Goal: Task Accomplishment & Management: Use online tool/utility

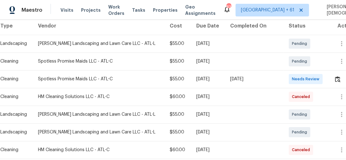
scroll to position [101, 0]
click at [331, 73] on td at bounding box center [343, 79] width 29 height 18
click at [335, 76] on img "button" at bounding box center [337, 79] width 5 height 6
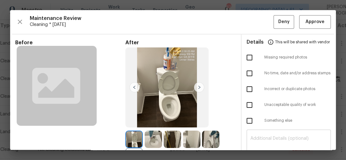
scroll to position [76, 0]
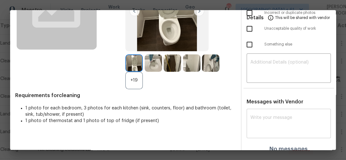
click at [281, 115] on textarea at bounding box center [288, 124] width 77 height 18
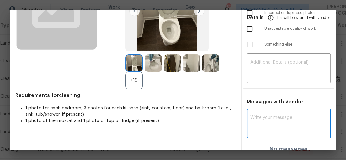
paste textarea "Maintenance Audit Team: Hello! Unfortunately, this cleaning visit completed on …"
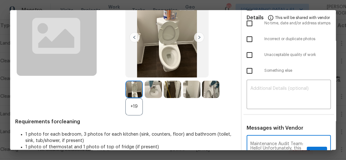
scroll to position [26, 0]
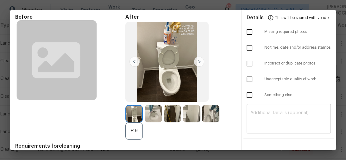
type textarea "Maintenance Audit Team: Hello! Unfortunately, this cleaning visit completed on …"
click at [275, 111] on textarea at bounding box center [288, 120] width 77 height 18
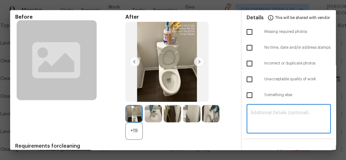
paste textarea "Maintenance Audit Team: Hello! Unfortunately, this cleaning visit completed on …"
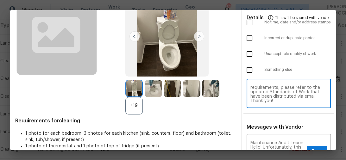
scroll to position [46, 0]
type textarea "Maintenance Audit Team: Hello! Unfortunately, this cleaning visit completed on …"
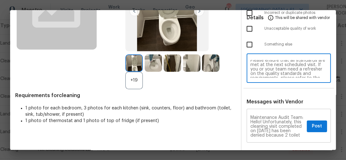
click at [261, 115] on textarea "Maintenance Audit Team: Hello! Unfortunately, this cleaning visit completed on …" at bounding box center [277, 126] width 54 height 22
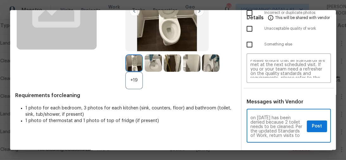
scroll to position [18, 0]
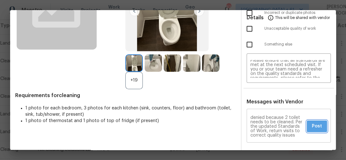
click at [318, 122] on span "Post" at bounding box center [317, 126] width 10 height 8
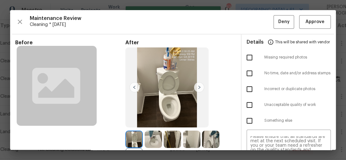
scroll to position [0, 0]
click at [246, 103] on input "checkbox" at bounding box center [249, 104] width 13 height 13
checkbox input "true"
click at [282, 19] on span "Deny" at bounding box center [283, 22] width 11 height 8
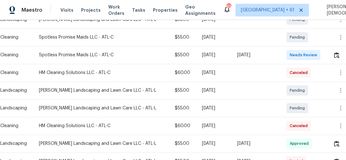
scroll to position [152, 0]
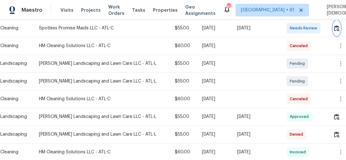
click at [338, 28] on img "button" at bounding box center [336, 28] width 5 height 6
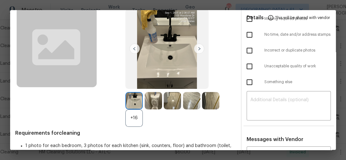
scroll to position [0, 0]
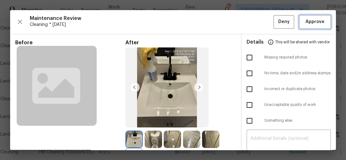
click at [309, 22] on span "Approve" at bounding box center [314, 22] width 19 height 8
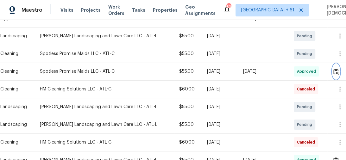
scroll to position [73, 0]
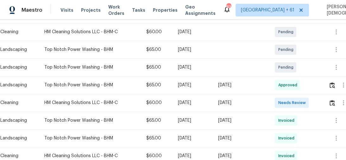
scroll to position [152, 0]
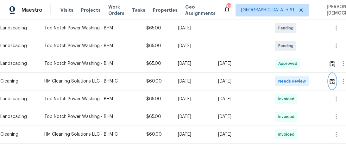
click at [332, 78] on img "button" at bounding box center [331, 81] width 5 height 6
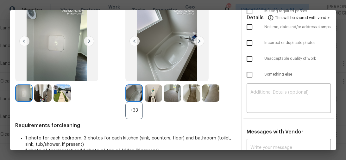
scroll to position [0, 0]
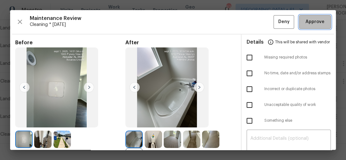
click at [319, 18] on span "Approve" at bounding box center [314, 22] width 19 height 8
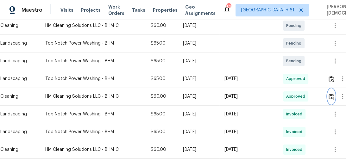
scroll to position [97, 0]
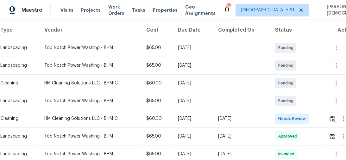
scroll to position [127, 0]
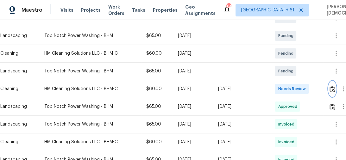
click at [331, 86] on img "button" at bounding box center [331, 89] width 5 height 6
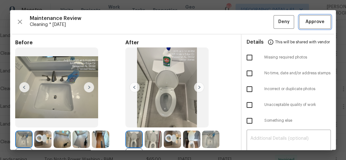
click at [304, 25] on button "Approve" at bounding box center [315, 22] width 32 height 14
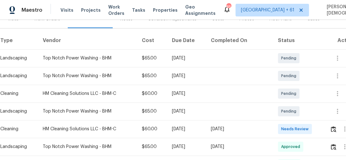
scroll to position [152, 0]
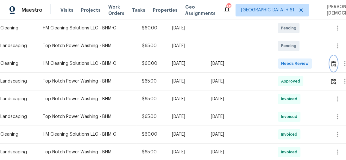
click at [336, 62] on img "button" at bounding box center [333, 64] width 5 height 6
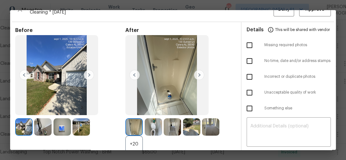
scroll to position [0, 0]
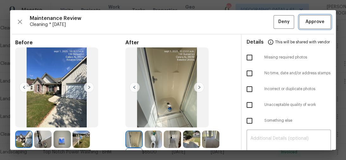
click at [306, 28] on button "Approve" at bounding box center [315, 22] width 32 height 14
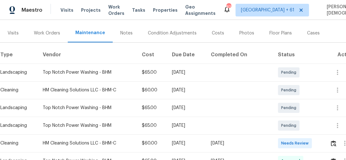
scroll to position [101, 0]
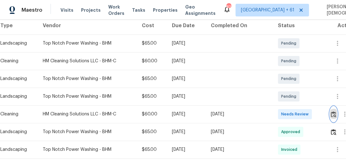
click at [337, 110] on button "button" at bounding box center [333, 114] width 7 height 15
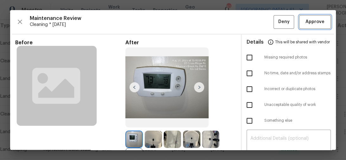
click at [313, 16] on button "Approve" at bounding box center [315, 22] width 32 height 14
